Goal: Transaction & Acquisition: Purchase product/service

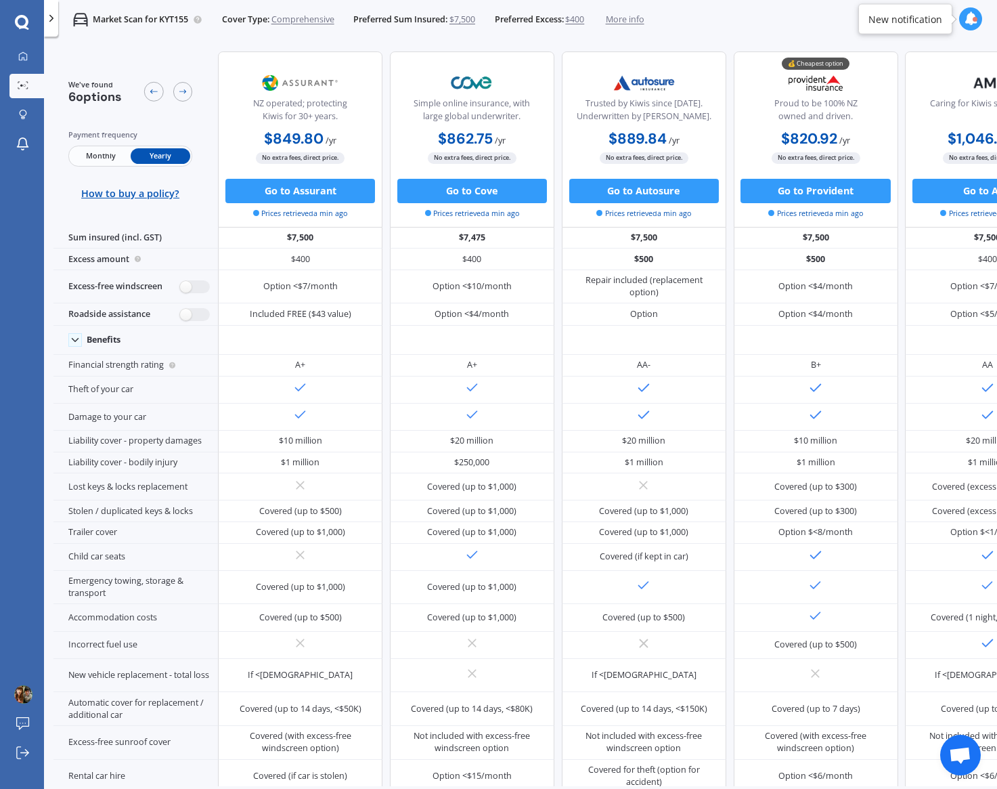
click at [101, 113] on div "We've found 6 options Payment frequency Monthly Yearly How to buy a policy?" at bounding box center [130, 139] width 125 height 121
click at [25, 112] on icon at bounding box center [23, 115] width 9 height 10
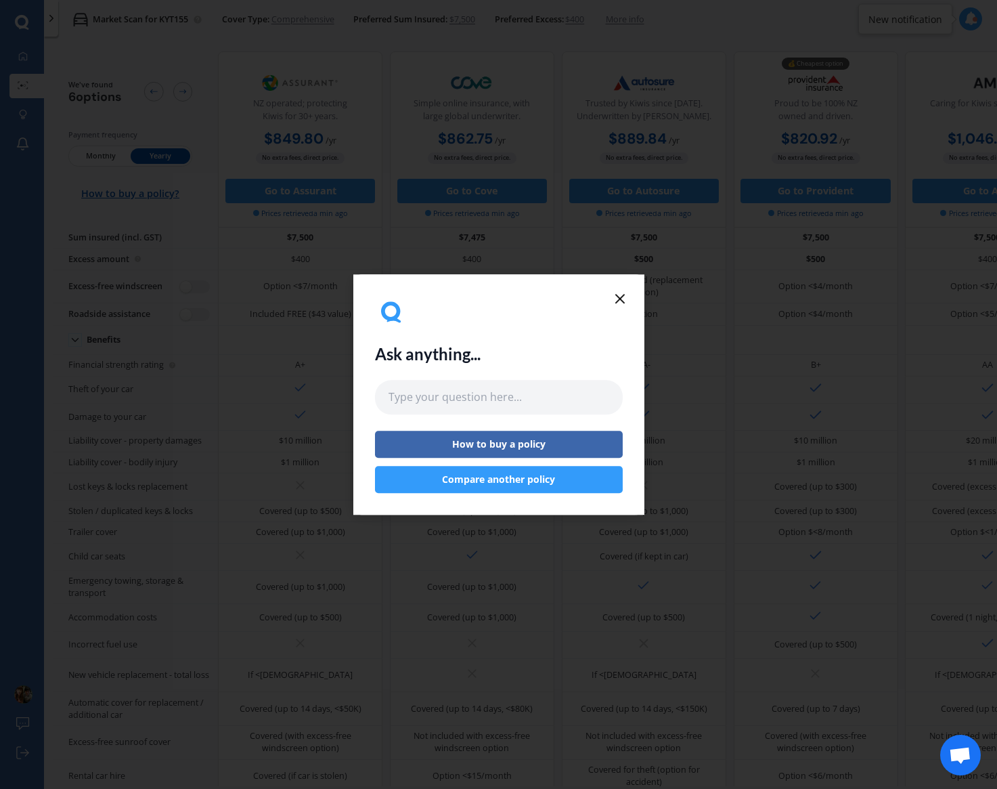
click at [528, 483] on button "Compare another policy" at bounding box center [499, 479] width 248 height 27
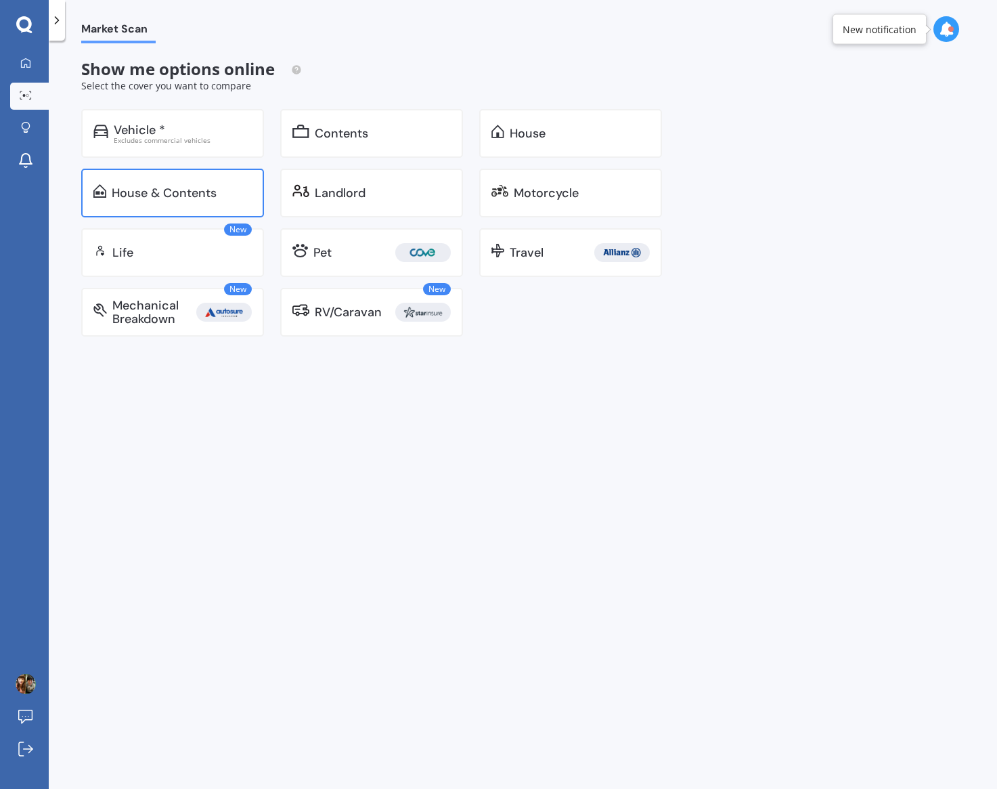
click at [244, 208] on div "House & Contents" at bounding box center [172, 193] width 183 height 49
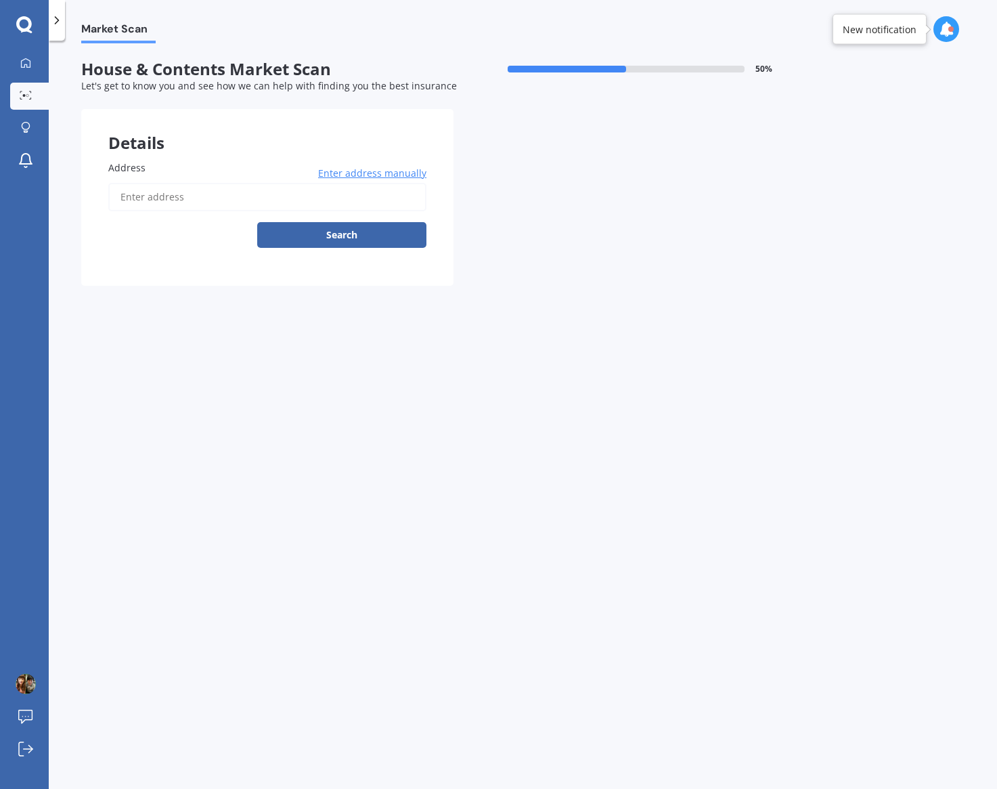
click at [243, 200] on input "Address" at bounding box center [267, 197] width 318 height 28
type input "[STREET_ADDRESS]"
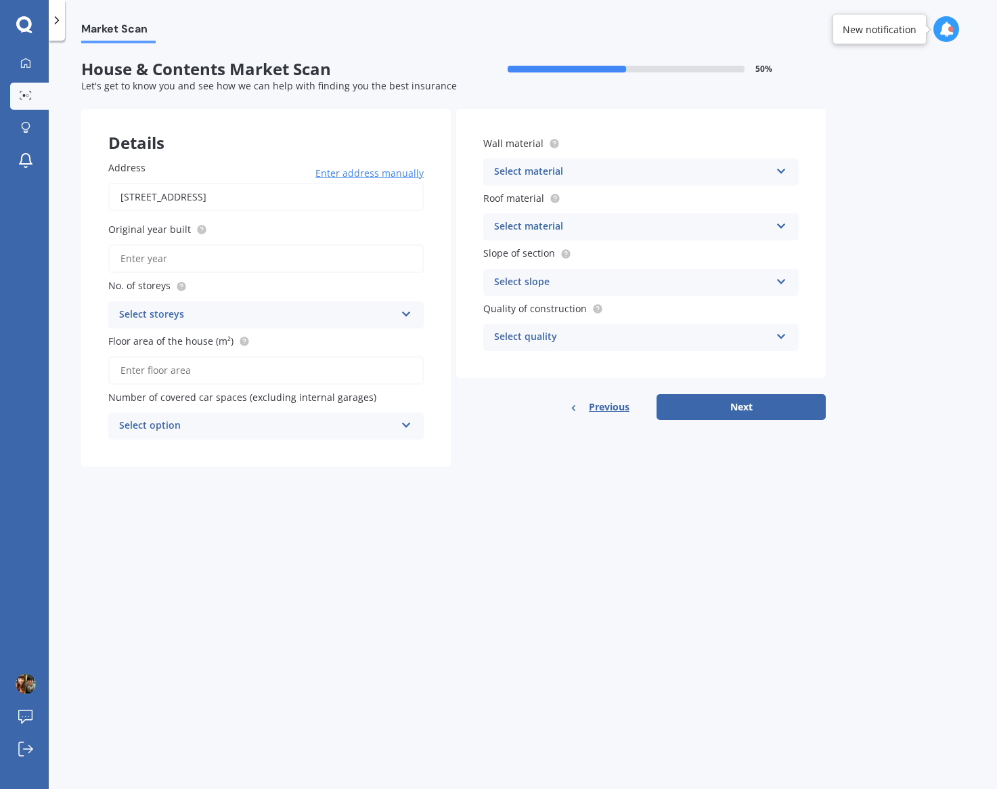
click at [318, 238] on div "Original year built" at bounding box center [265, 247] width 315 height 51
click at [312, 256] on input "Original year built" at bounding box center [265, 258] width 315 height 28
type input "2025"
click at [277, 312] on div "Select storeys" at bounding box center [257, 315] width 276 height 16
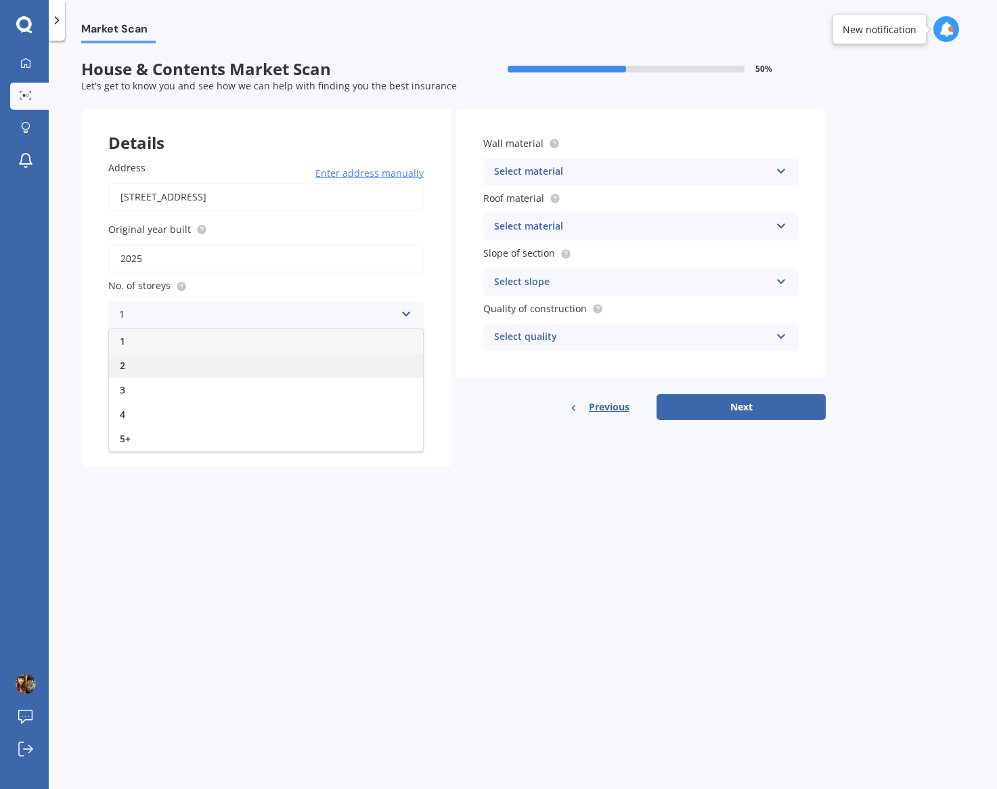
click at [217, 357] on div "2" at bounding box center [266, 365] width 314 height 24
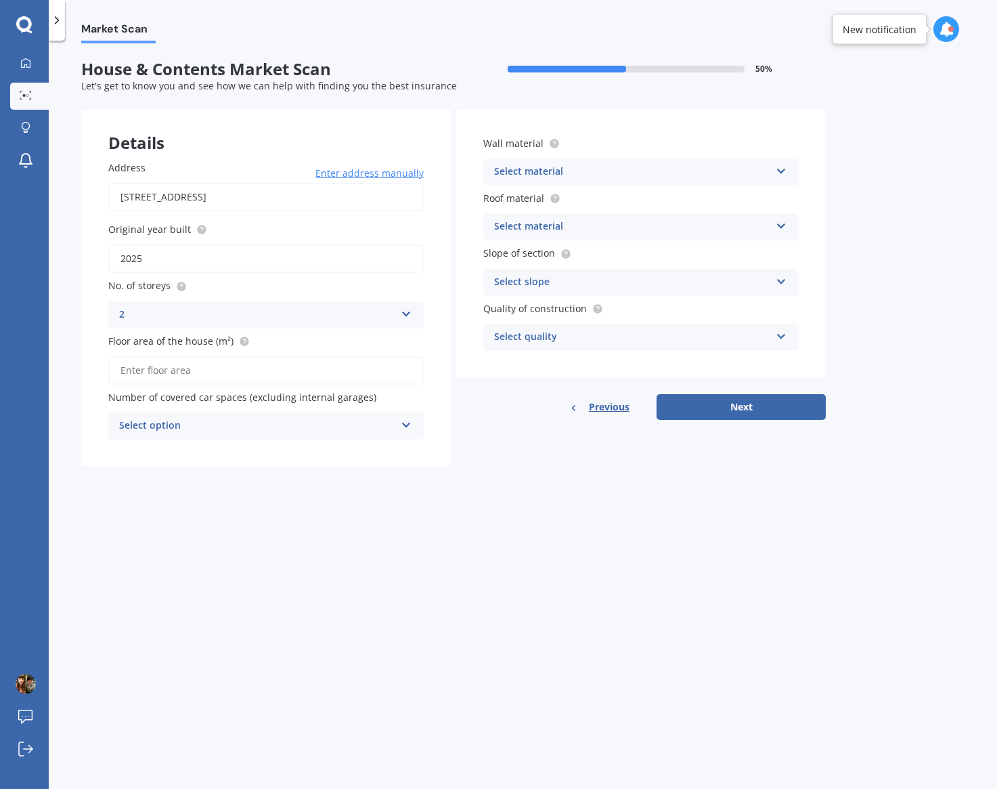
click at [215, 364] on input "Floor area of the house (m²)" at bounding box center [265, 370] width 315 height 28
type input "135"
click at [251, 470] on form "House & Contents Market Scan 50 % Let's get to know you and see how we can help…" at bounding box center [453, 269] width 745 height 418
click at [281, 433] on div "Select option" at bounding box center [257, 426] width 276 height 16
click at [506, 429] on div "Details Address [STREET_ADDRESS] Enter address manually Search Original year bu…" at bounding box center [453, 287] width 745 height 357
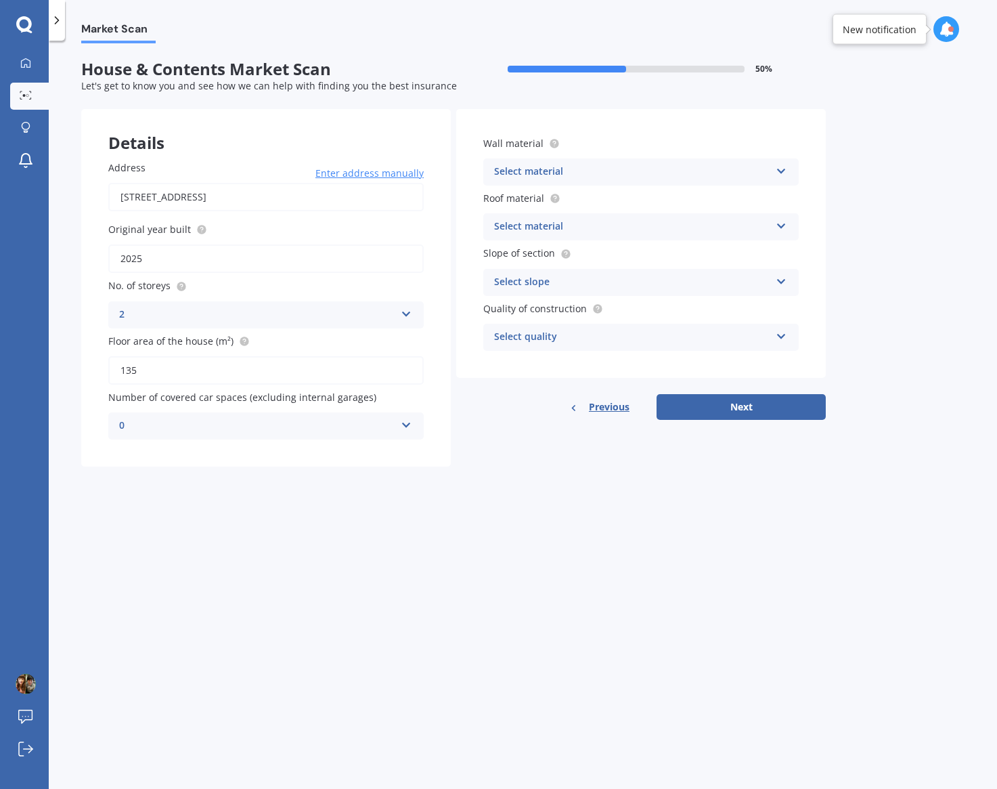
click at [301, 403] on span "Number of covered car spaces (excluding internal garages)" at bounding box center [242, 397] width 268 height 13
click at [609, 167] on div "Select material" at bounding box center [632, 172] width 276 height 16
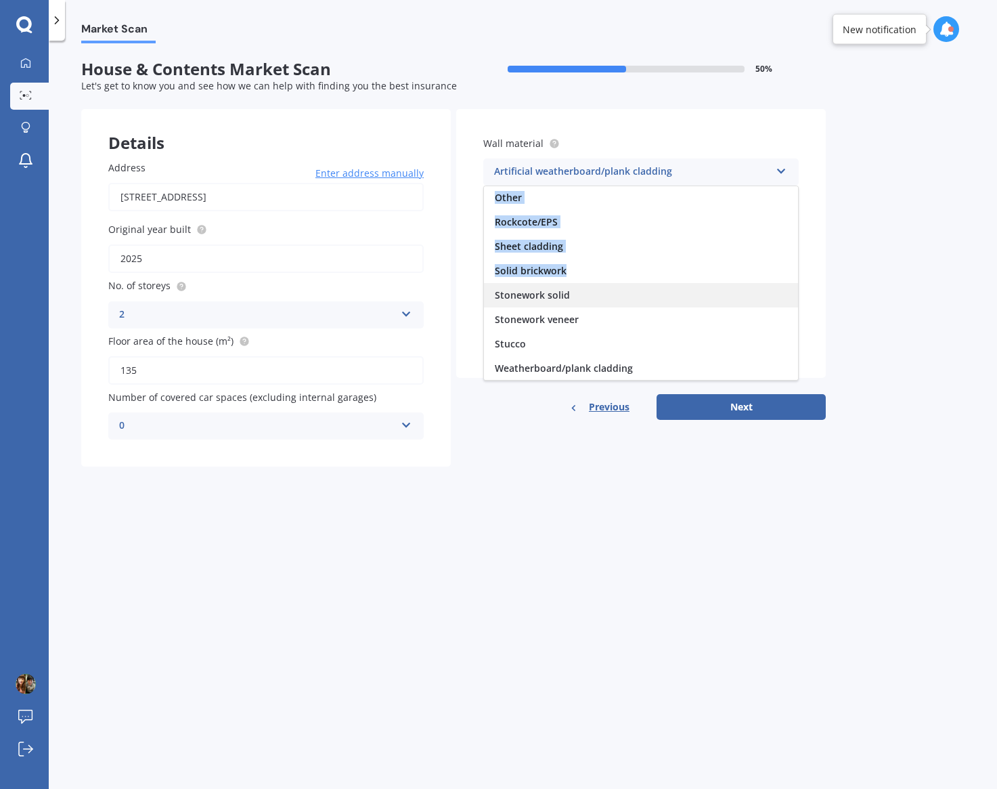
scroll to position [123, 0]
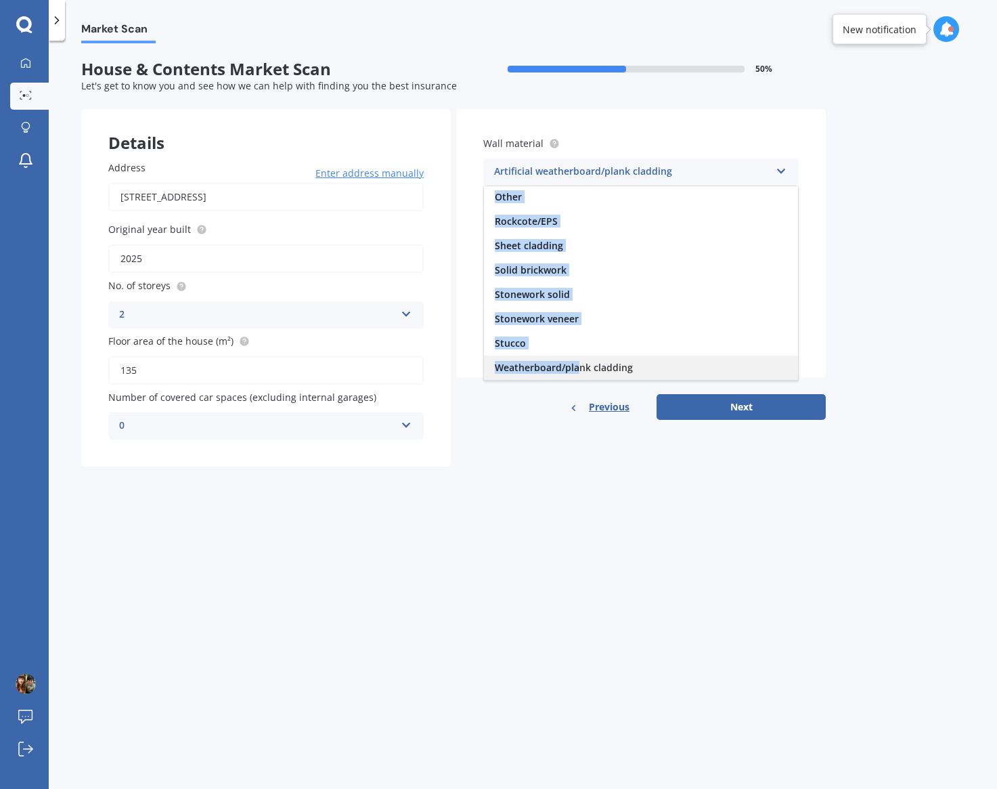
drag, startPoint x: 562, startPoint y: 202, endPoint x: 578, endPoint y: 367, distance: 166.0
click at [578, 367] on div "Artificial weatherboard/plank cladding Blockwork Brick veneer Double brick Mud …" at bounding box center [640, 282] width 315 height 195
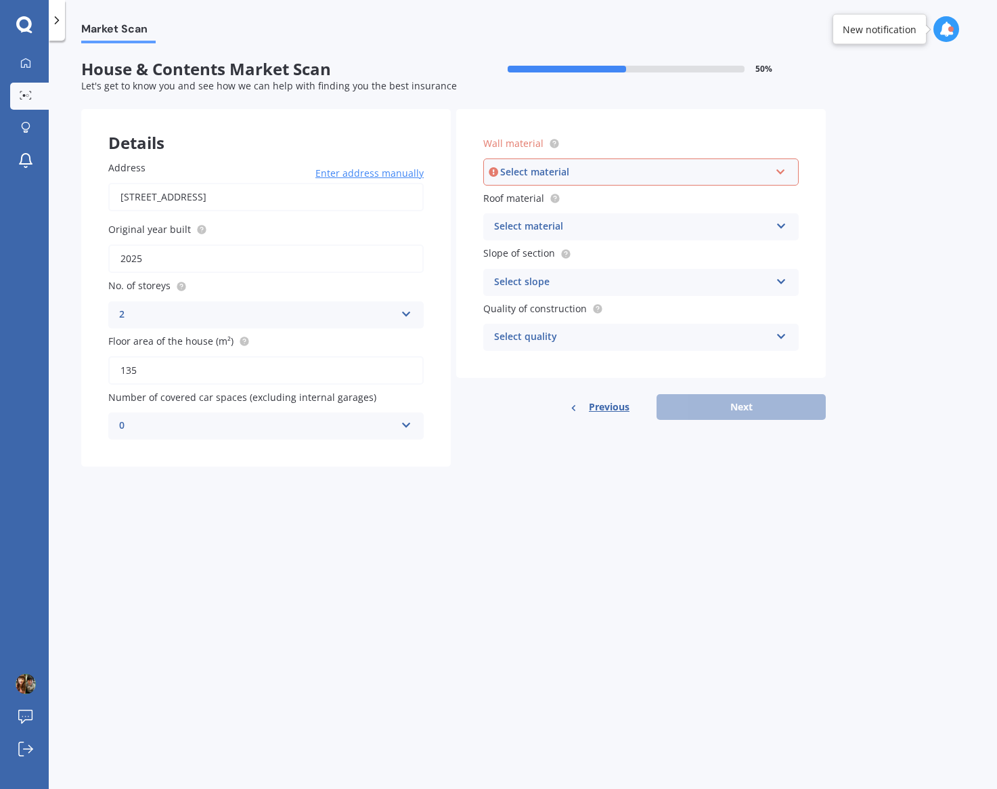
click at [756, 175] on div "Select material" at bounding box center [634, 172] width 269 height 15
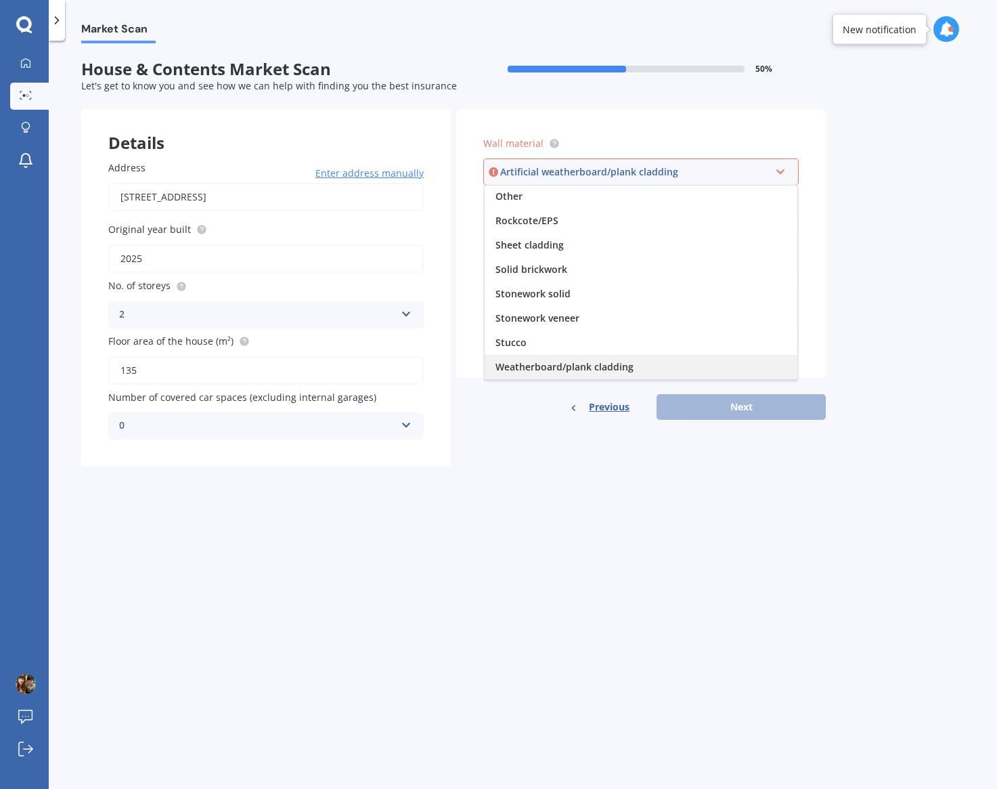
click at [547, 369] on span "Weatherboard/plank cladding" at bounding box center [565, 366] width 138 height 13
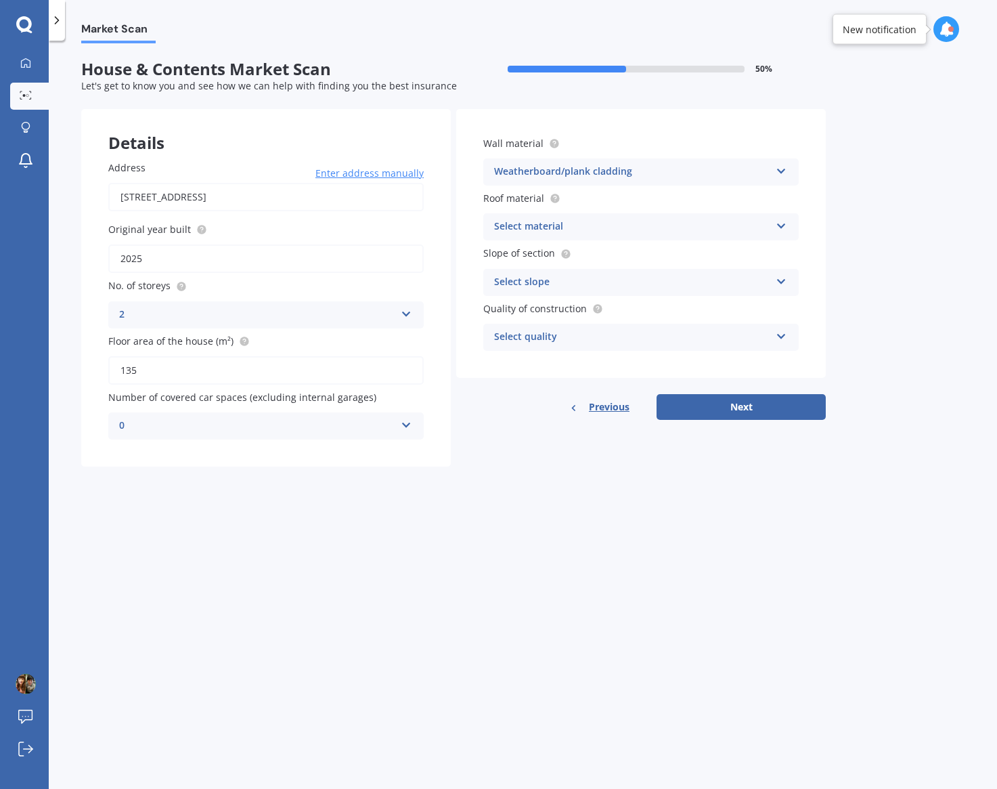
click at [586, 228] on div "Select material" at bounding box center [632, 227] width 276 height 16
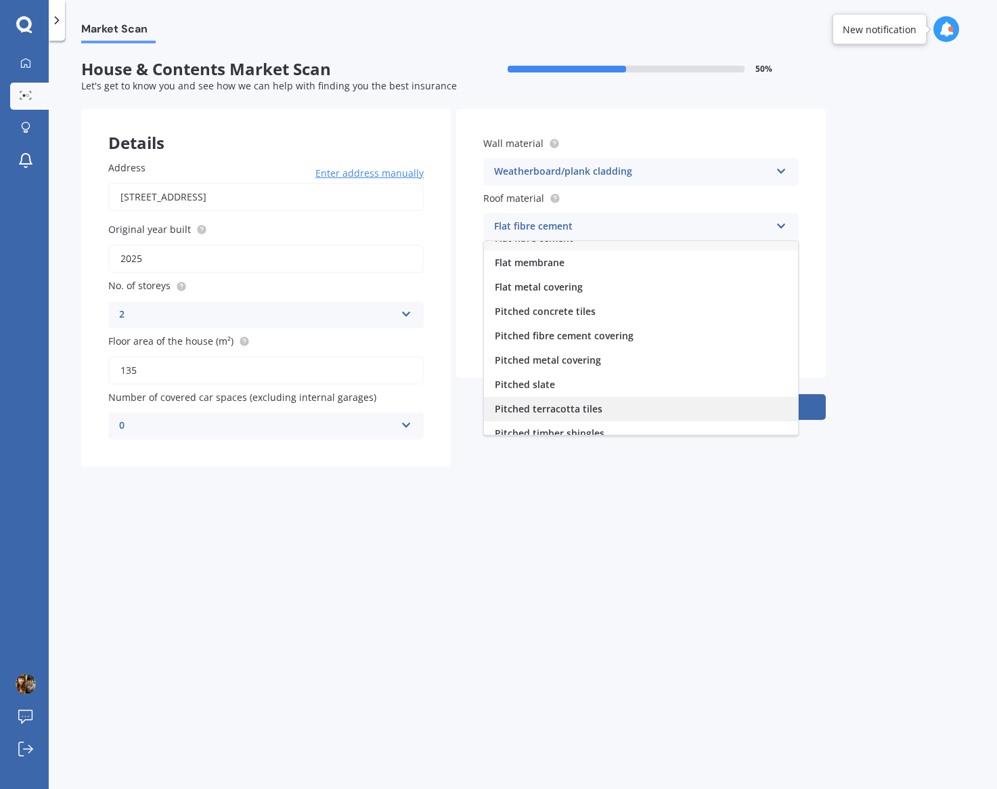
scroll to position [50, 0]
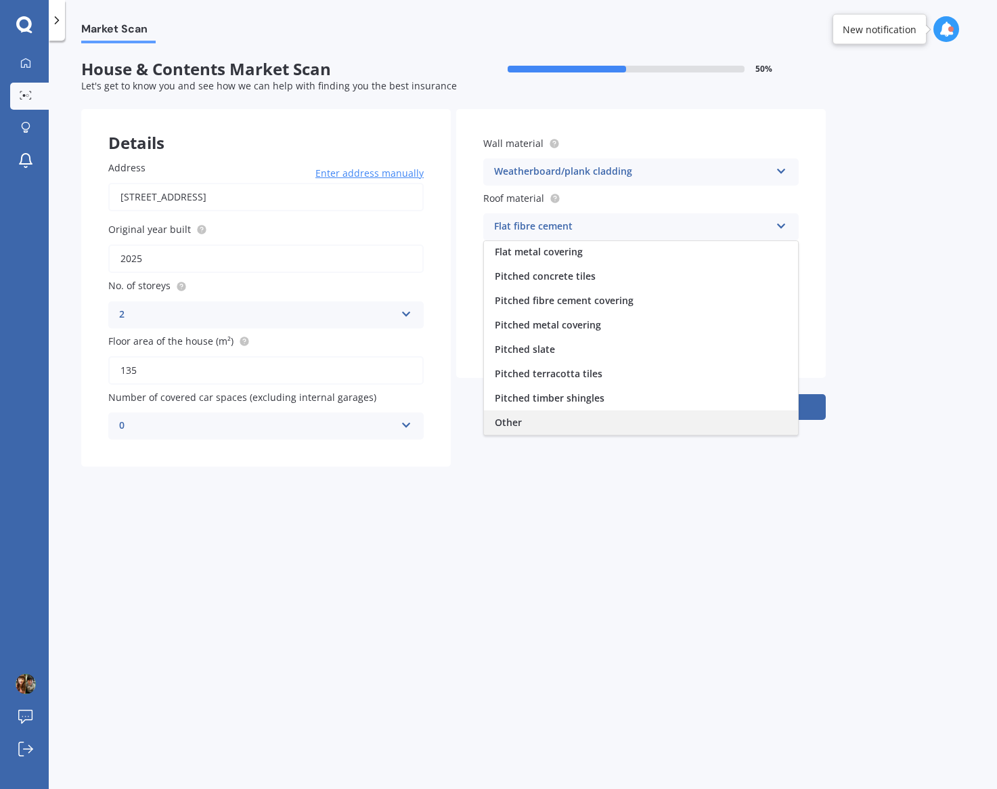
click at [573, 415] on div "Other" at bounding box center [641, 422] width 314 height 24
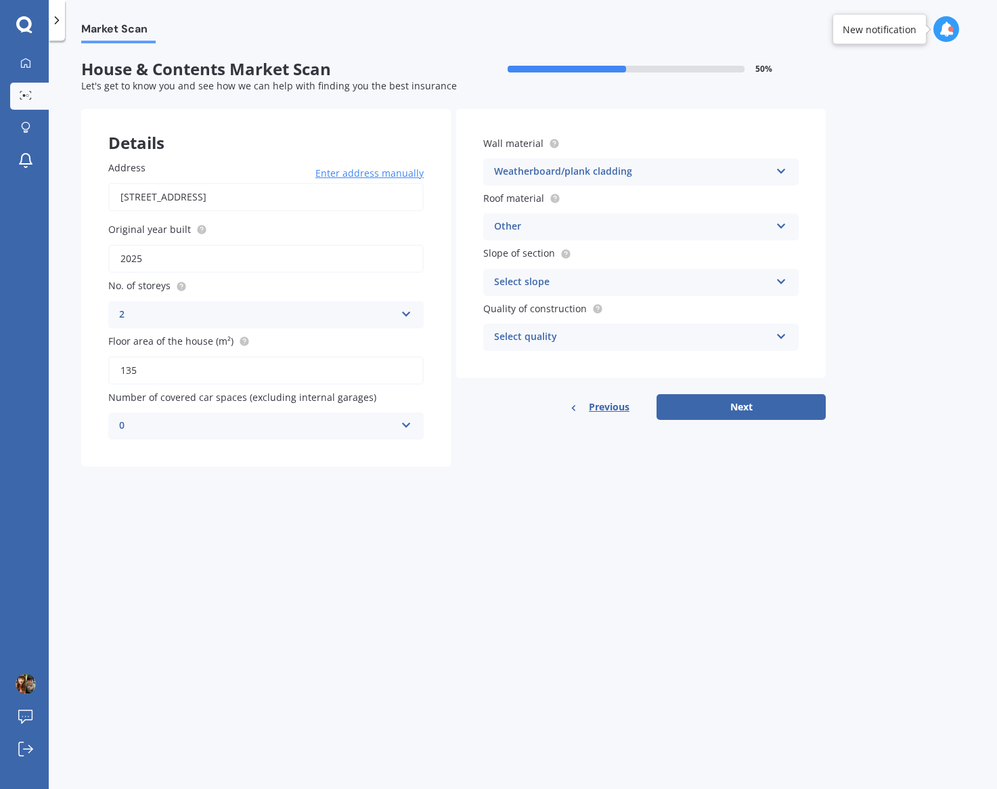
click at [554, 290] on div "Select slope" at bounding box center [632, 282] width 276 height 16
click at [549, 315] on span "Flat or gentle slope (up to about 5°)" at bounding box center [577, 308] width 165 height 13
click at [541, 338] on div "Select quality" at bounding box center [632, 337] width 276 height 16
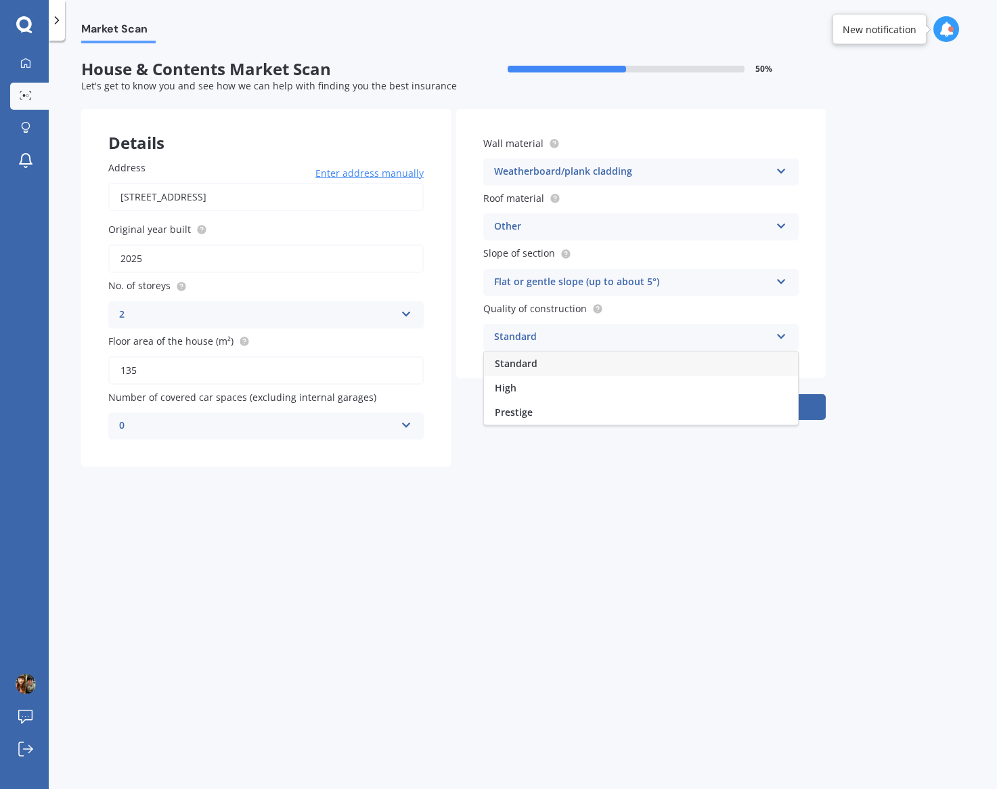
click at [546, 366] on div "Standard" at bounding box center [641, 363] width 314 height 24
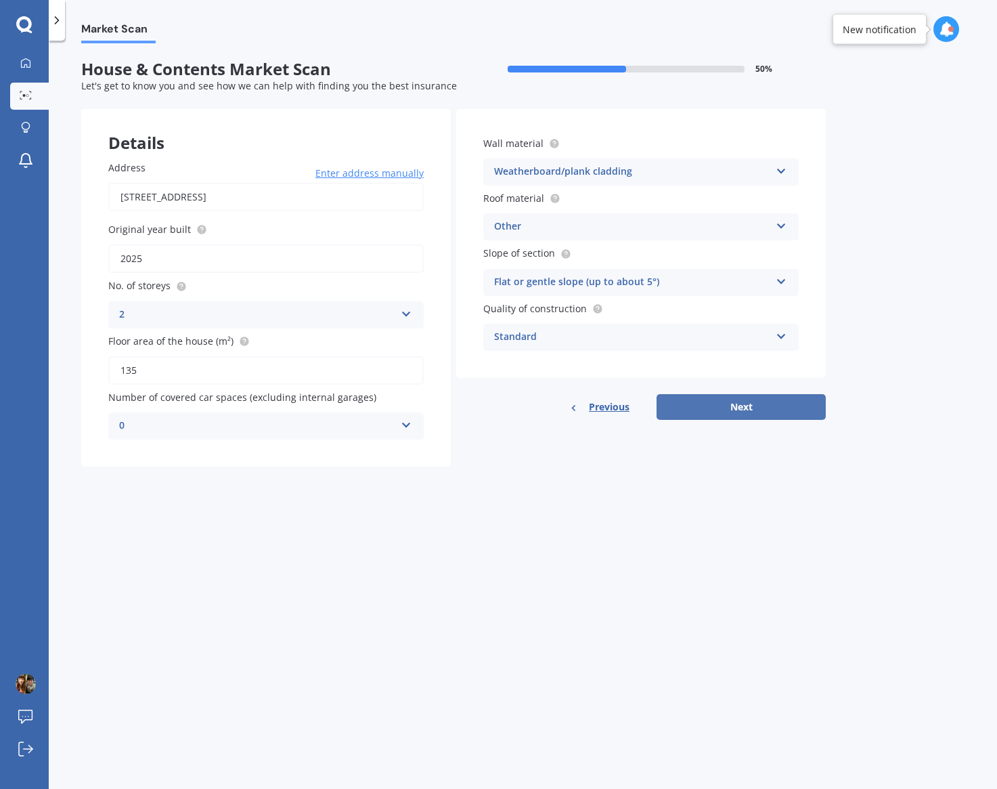
click at [716, 411] on button "Next" at bounding box center [741, 407] width 169 height 26
select select "07"
select select "12"
select select "1979"
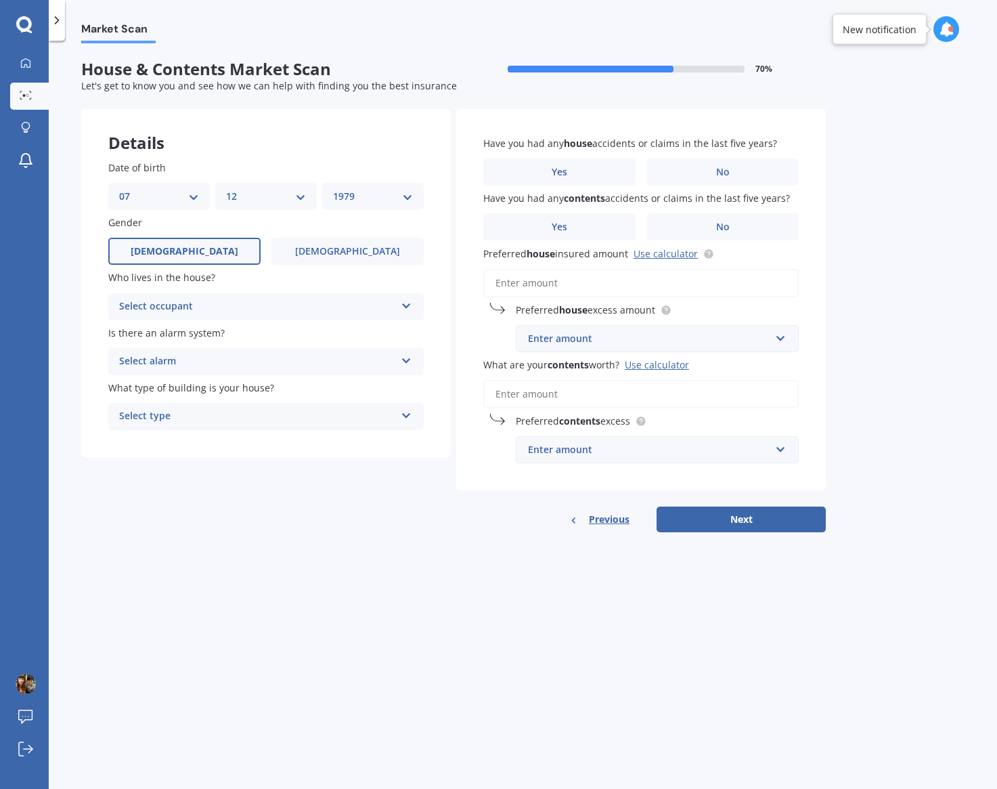
click at [240, 311] on div "Select occupant" at bounding box center [257, 307] width 276 height 16
click at [230, 338] on div "Owner" at bounding box center [266, 333] width 314 height 24
click at [222, 363] on div "Select alarm" at bounding box center [257, 361] width 276 height 16
click at [213, 515] on div "Details Date of birth DD 01 02 03 04 05 06 07 08 09 10 11 12 13 14 15 16 17 18 …" at bounding box center [453, 321] width 745 height 424
click at [711, 179] on label "No" at bounding box center [723, 171] width 152 height 27
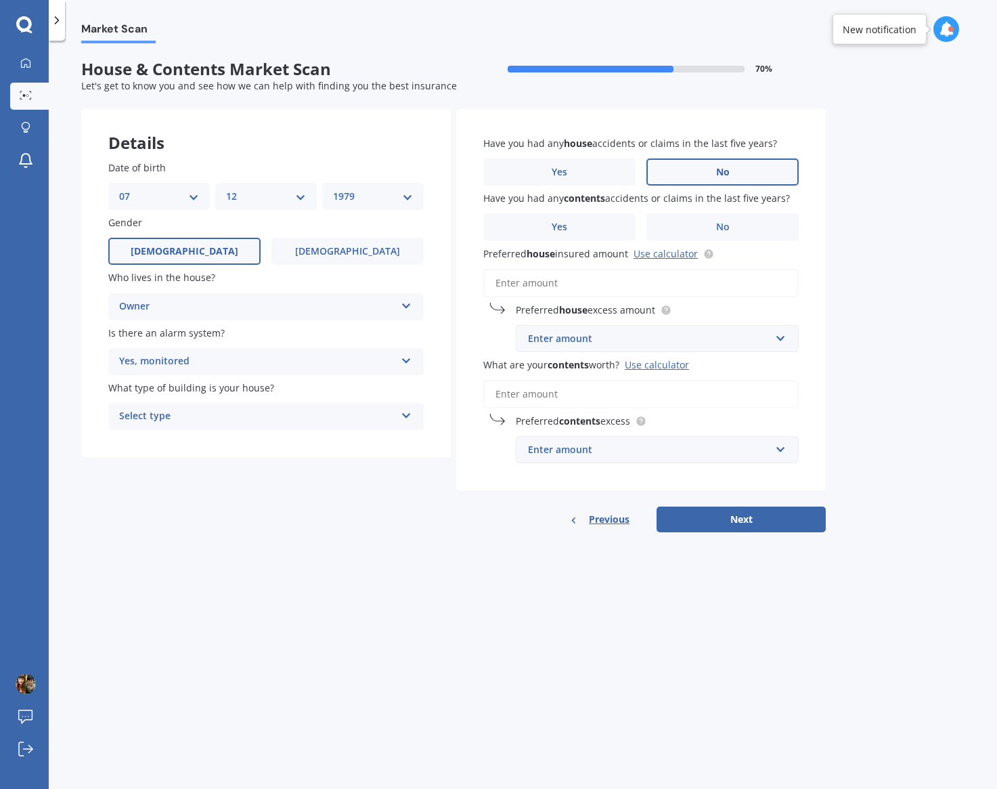
click at [0, 0] on input "No" at bounding box center [0, 0] width 0 height 0
click at [726, 230] on span "No" at bounding box center [723, 227] width 14 height 12
click at [0, 0] on input "No" at bounding box center [0, 0] width 0 height 0
click at [535, 286] on input "Preferred house insured amount Use calculator" at bounding box center [640, 283] width 315 height 28
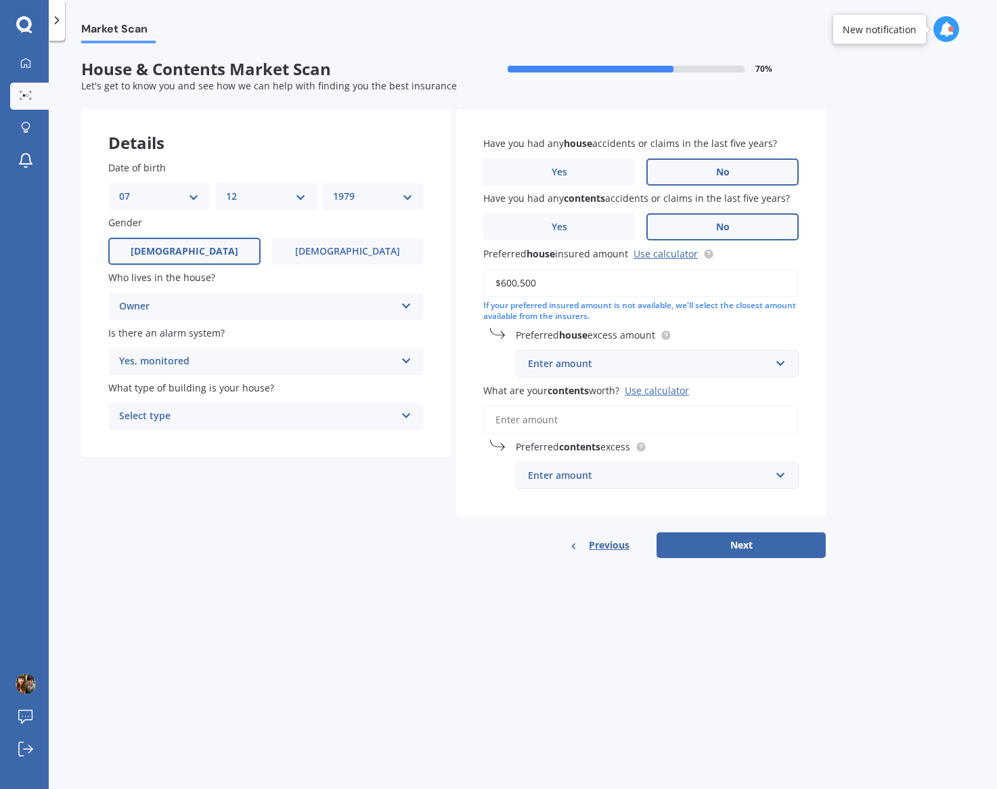
type input "$600,500"
click at [607, 364] on div "Enter amount" at bounding box center [649, 363] width 242 height 15
click at [555, 463] on div "$750" at bounding box center [658, 464] width 282 height 25
click at [552, 420] on input "What are your contents worth? Use calculator" at bounding box center [640, 420] width 315 height 28
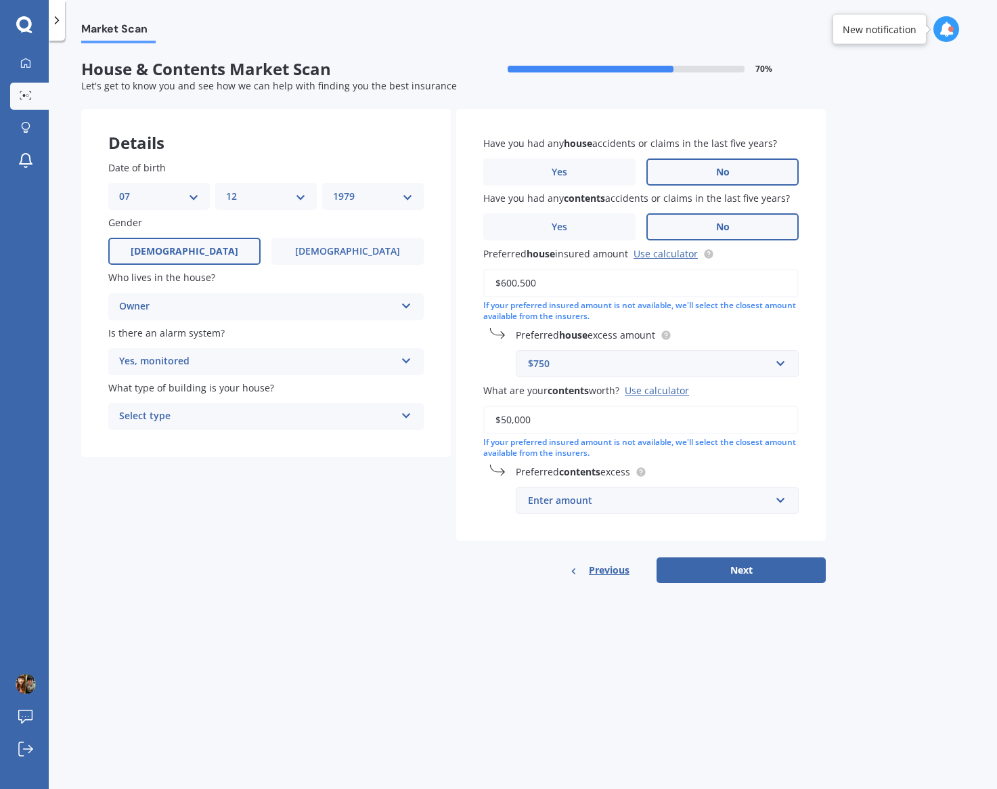
type input "$50,000"
click at [583, 496] on div "Enter amount" at bounding box center [649, 500] width 242 height 15
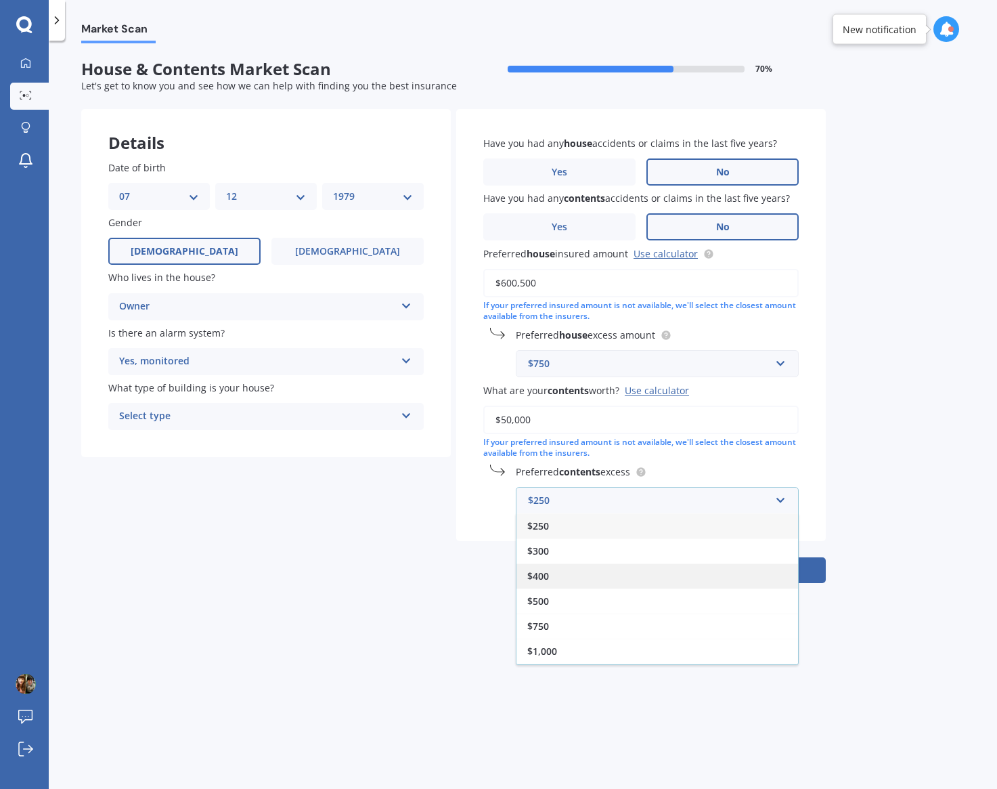
click at [558, 578] on div "$400" at bounding box center [658, 575] width 282 height 25
click at [712, 582] on button "Next" at bounding box center [741, 570] width 169 height 26
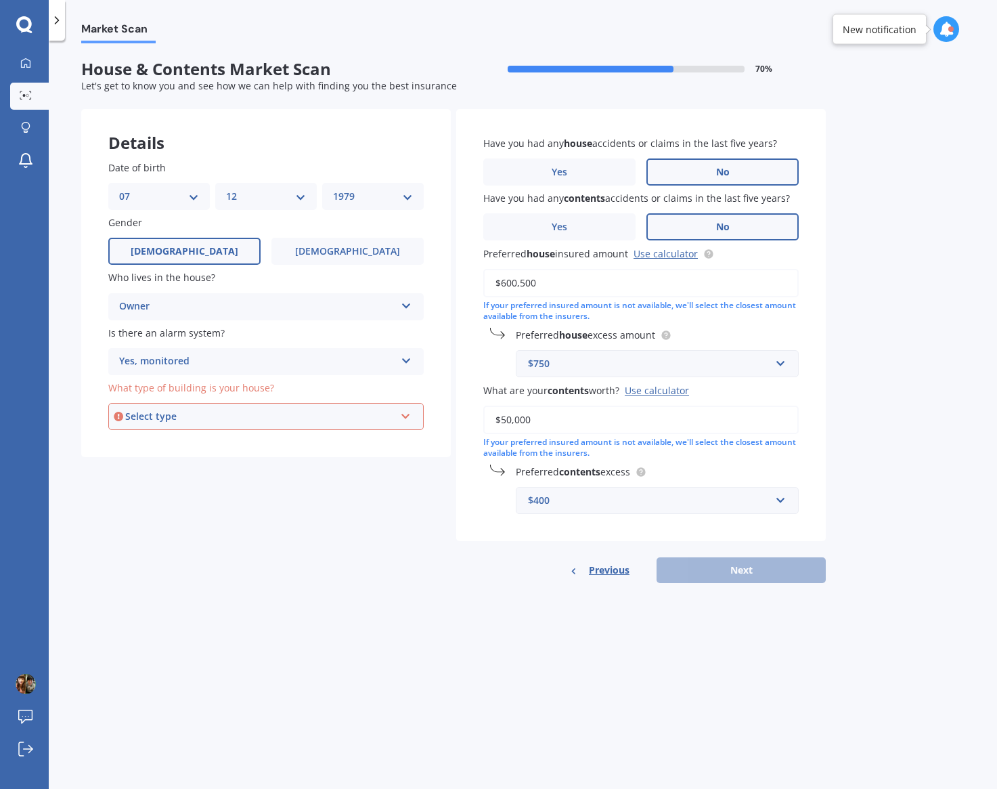
click at [337, 427] on div "Select type Freestanding Multi-unit (in a block of 6 or less) Multi-unit (in a …" at bounding box center [265, 416] width 315 height 27
click at [223, 450] on div "Freestanding" at bounding box center [266, 442] width 313 height 24
click at [303, 418] on div "Freestanding" at bounding box center [257, 416] width 276 height 16
click at [888, 387] on div "Market Scan House & Contents Market Scan 70 % Let's get to know you and see how…" at bounding box center [523, 417] width 948 height 748
click at [740, 580] on button "Next" at bounding box center [741, 570] width 169 height 26
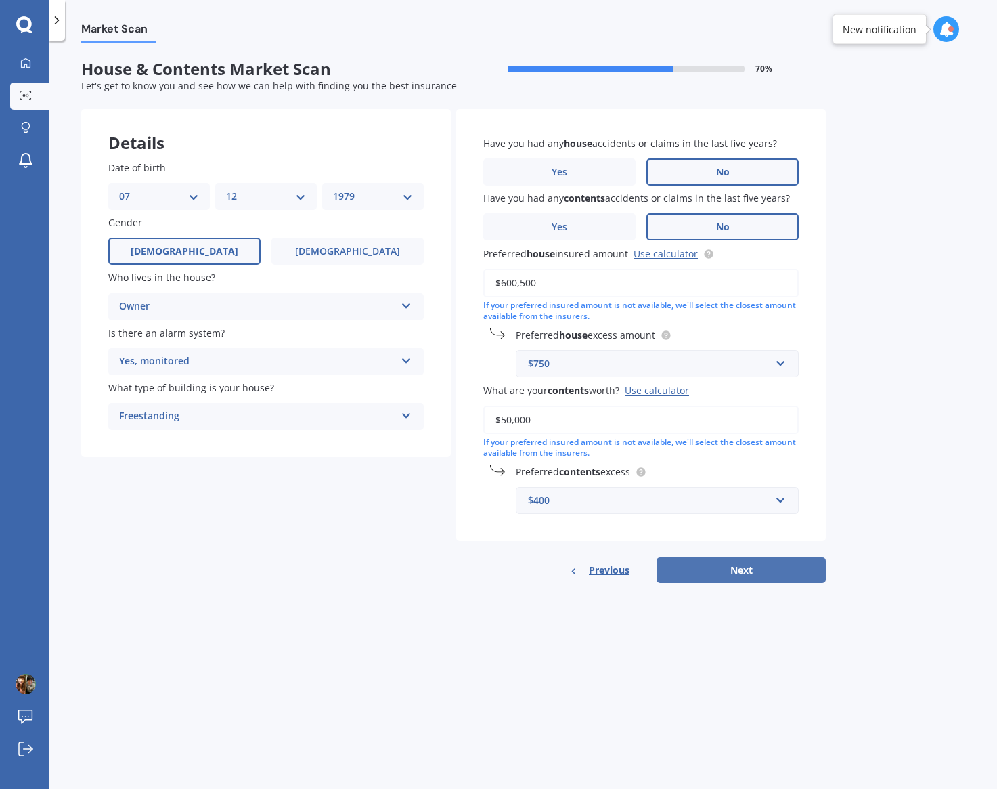
select select "07"
select select "12"
select select "1979"
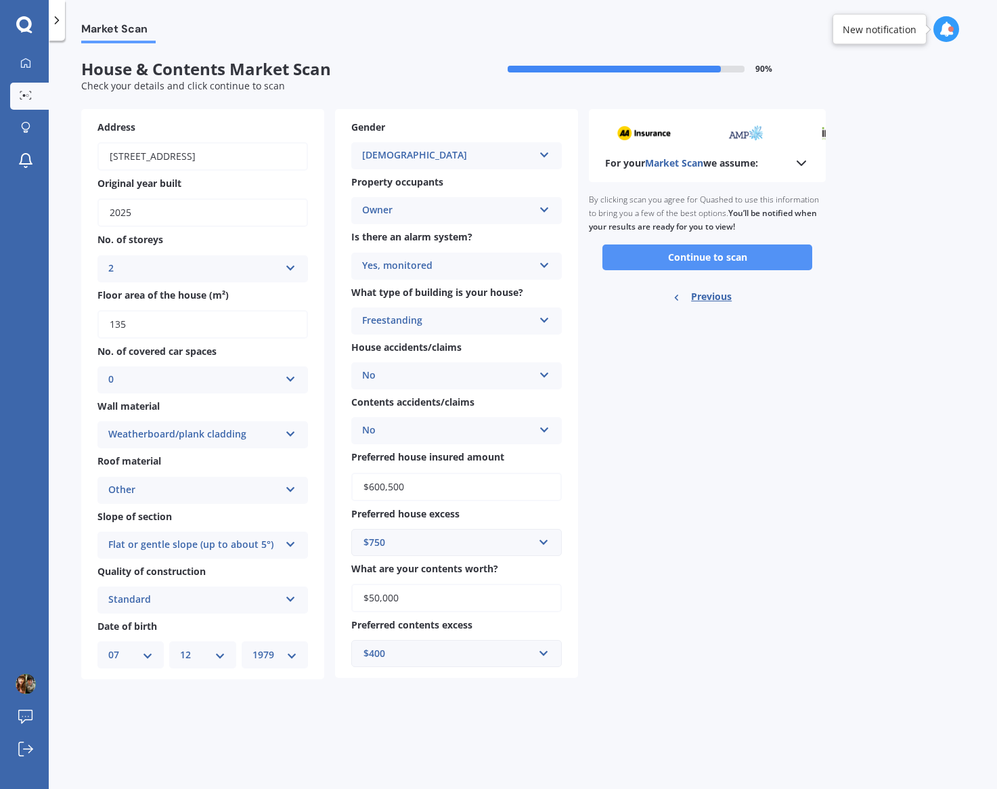
click at [724, 250] on button "Continue to scan" at bounding box center [708, 257] width 210 height 26
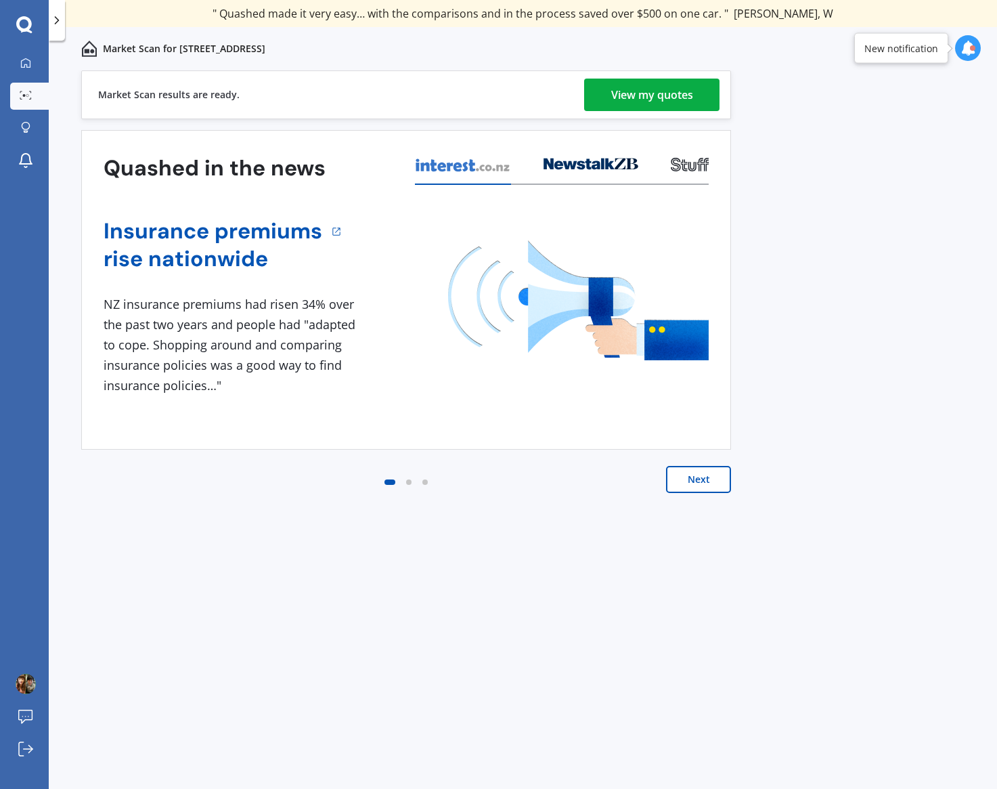
click at [634, 104] on div "View my quotes" at bounding box center [652, 95] width 82 height 32
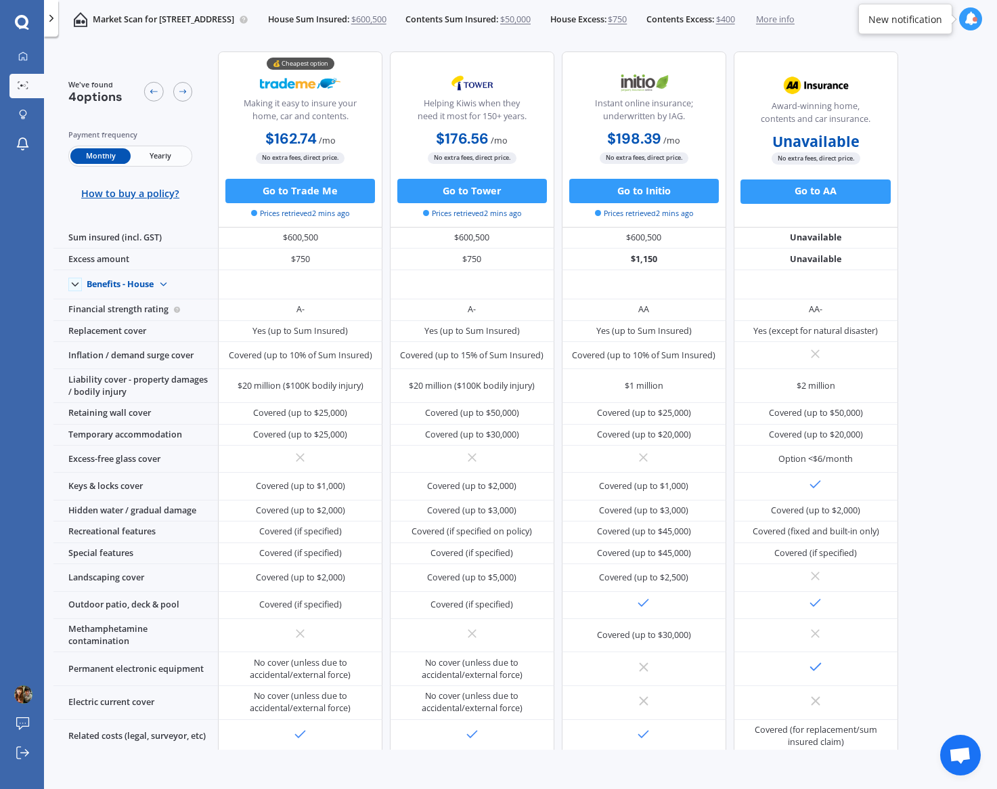
click at [165, 153] on span "Yearly" at bounding box center [161, 156] width 60 height 16
